Goal: Task Accomplishment & Management: Complete application form

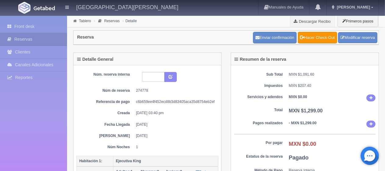
scroll to position [122, 0]
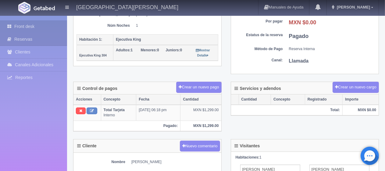
click at [52, 24] on link "Front desk" at bounding box center [33, 26] width 67 height 12
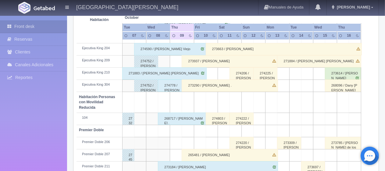
scroll to position [325, 0]
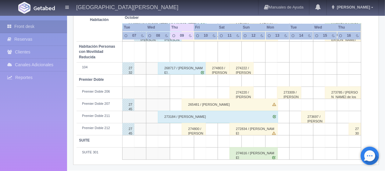
click at [199, 102] on div "265481 / [PERSON_NAME]" at bounding box center [229, 105] width 96 height 12
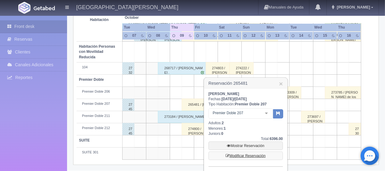
click at [257, 157] on link "Modificar Reservación" at bounding box center [245, 156] width 74 height 9
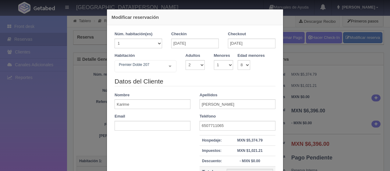
select select "2"
select select "1"
select select "8"
click at [191, 45] on input "[DATE]" at bounding box center [194, 44] width 47 height 10
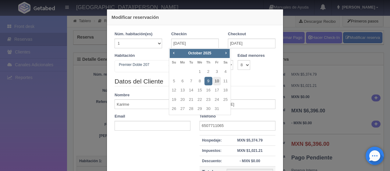
click at [216, 79] on link "10" at bounding box center [217, 81] width 8 height 9
type input "[DATE]"
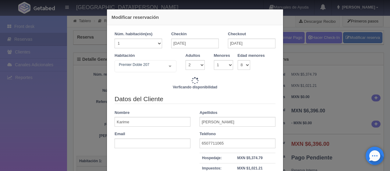
type input "4947.00"
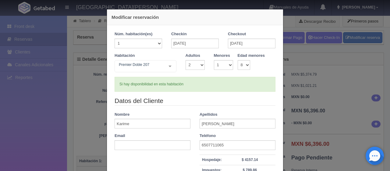
scroll to position [30, 0]
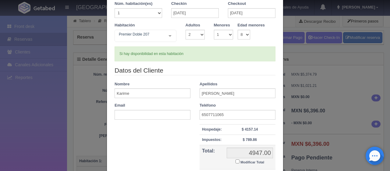
click at [213, 153] on th "Total:" at bounding box center [211, 158] width 25 height 24
click at [236, 164] on label "Modificar Total" at bounding box center [249, 162] width 29 height 7
click at [236, 164] on input "Modificar Total" at bounding box center [237, 162] width 4 height 4
checkbox input "true"
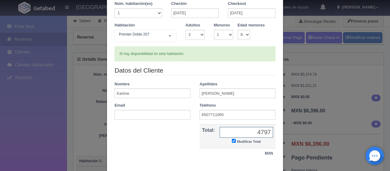
type input "4797.00"
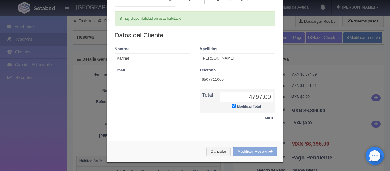
click at [255, 149] on button "Modificar Reserva" at bounding box center [255, 152] width 44 height 10
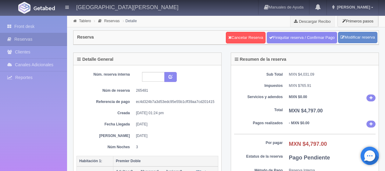
select select "2"
select select "1"
select select "8"
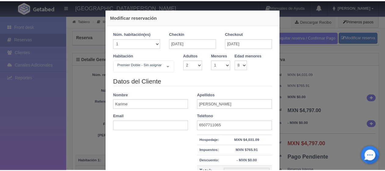
scroll to position [61, 0]
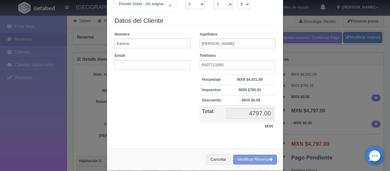
click at [240, 159] on div "Cancelar Modificar Reserva" at bounding box center [195, 160] width 176 height 22
click at [72, 98] on div "Modificar reservación Núm. habitación(es) 1 2 3 4 5 6 7 8 9 10 11 12 13 14 15 1…" at bounding box center [195, 85] width 390 height 171
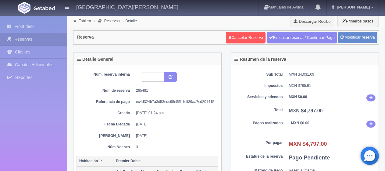
scroll to position [91, 0]
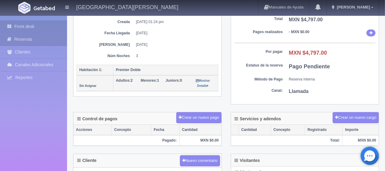
click at [40, 24] on link "Front desk" at bounding box center [33, 26] width 67 height 12
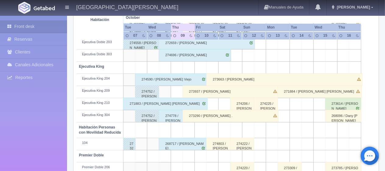
scroll to position [335, 0]
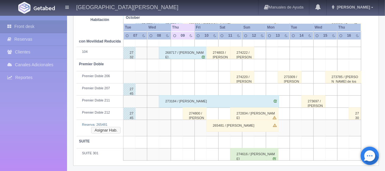
click at [104, 130] on button "Asignar Hab." at bounding box center [106, 130] width 30 height 7
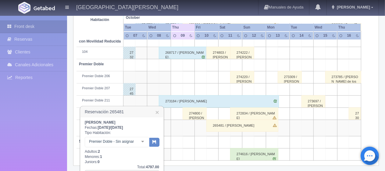
click at [143, 139] on div at bounding box center [142, 142] width 12 height 9
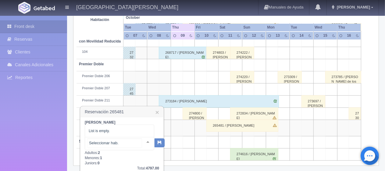
scroll to position [365, 0]
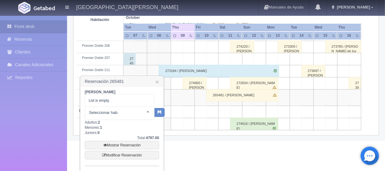
click at [145, 112] on div at bounding box center [148, 111] width 12 height 9
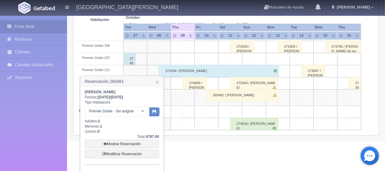
click at [143, 110] on div at bounding box center [142, 111] width 12 height 9
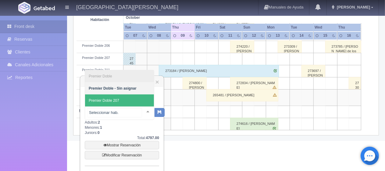
click at [121, 103] on span "Premier Doble 207" at bounding box center [119, 101] width 69 height 12
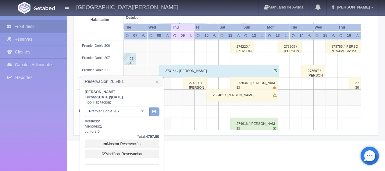
click at [153, 114] on icon "button" at bounding box center [154, 112] width 4 height 4
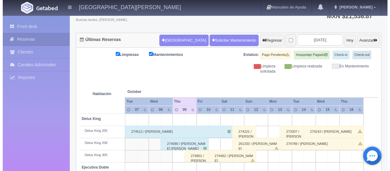
scroll to position [45, 0]
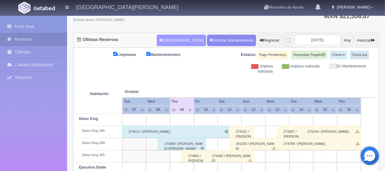
click at [174, 39] on button "[GEOGRAPHIC_DATA]" at bounding box center [180, 41] width 49 height 12
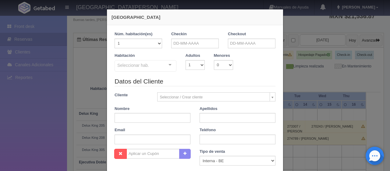
checkbox input "false"
click at [188, 43] on input "text" at bounding box center [194, 44] width 47 height 10
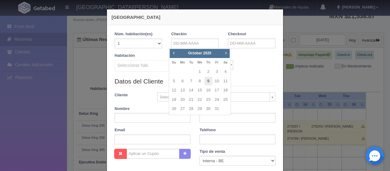
click at [206, 80] on link "9" at bounding box center [208, 81] width 8 height 9
type input "[DATE]"
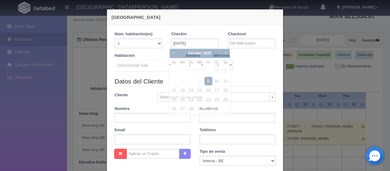
checkbox input "false"
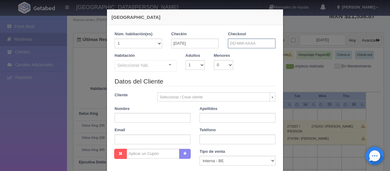
click at [234, 44] on input "text" at bounding box center [251, 44] width 47 height 10
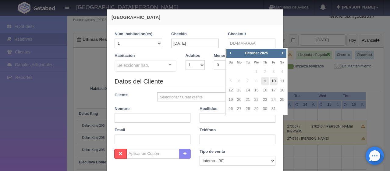
click at [275, 83] on link "10" at bounding box center [273, 81] width 8 height 9
type input "[DATE]"
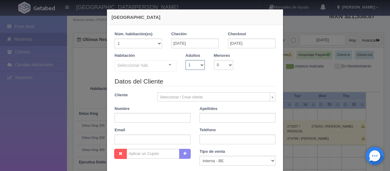
click at [193, 66] on select "1 2 3 4 5 6 7 8 9 10" at bounding box center [194, 65] width 19 height 10
click at [185, 60] on select "1 2 3 4 5 6 7 8 9 10" at bounding box center [194, 65] width 19 height 10
click at [170, 65] on div at bounding box center [170, 65] width 12 height 9
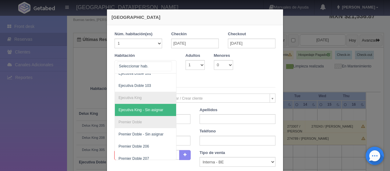
scroll to position [61, 0]
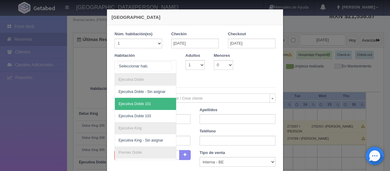
click at [151, 106] on span "Ejecutiva Doble 101" at bounding box center [166, 104] width 102 height 12
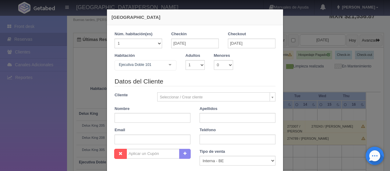
checkbox input "false"
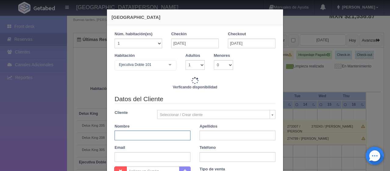
click at [152, 134] on input "text" at bounding box center [152, 136] width 76 height 10
type input "[PERSON_NAME] del"
type input "1299.00"
checkbox input "false"
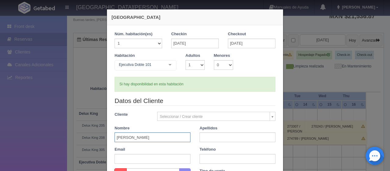
type input "[PERSON_NAME]"
click at [238, 134] on input "text" at bounding box center [237, 138] width 76 height 10
type input "."
click at [211, 157] on input "text" at bounding box center [237, 159] width 76 height 10
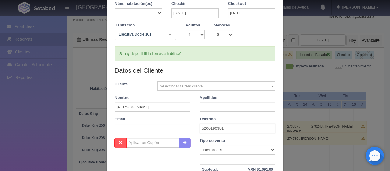
type input "5206190381"
click at [212, 149] on select "Correo Electronico Interna - BE Llamada OTA Externa Otro WALK IN" at bounding box center [237, 150] width 76 height 10
select select "extota"
click at [199, 145] on select "Correo Electronico Interna - BE Llamada OTA Externa Otro WALK IN" at bounding box center [237, 150] width 76 height 10
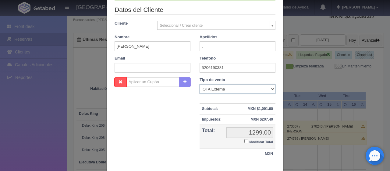
scroll to position [127, 0]
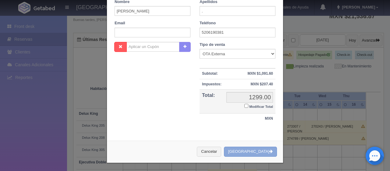
click at [251, 150] on button "[GEOGRAPHIC_DATA]" at bounding box center [250, 152] width 53 height 10
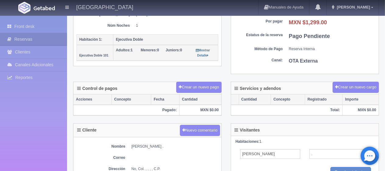
scroll to position [183, 0]
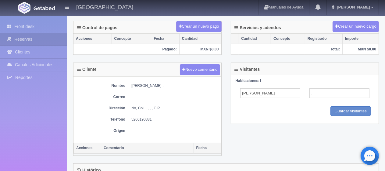
drag, startPoint x: 159, startPoint y: 83, endPoint x: 130, endPoint y: 84, distance: 28.3
click at [130, 84] on dl "Nombre [PERSON_NAME] ." at bounding box center [147, 85] width 142 height 5
copy dd "[PERSON_NAME]"
drag, startPoint x: 156, startPoint y: 120, endPoint x: 130, endPoint y: 114, distance: 26.8
click at [130, 114] on div "Nombre [PERSON_NAME] . Correo Dirección No, Col. , , , , C.P. Teléfono [PHONE_N…" at bounding box center [147, 110] width 148 height 66
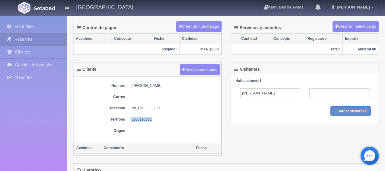
copy dd "5206190381"
